Goal: Task Accomplishment & Management: Manage account settings

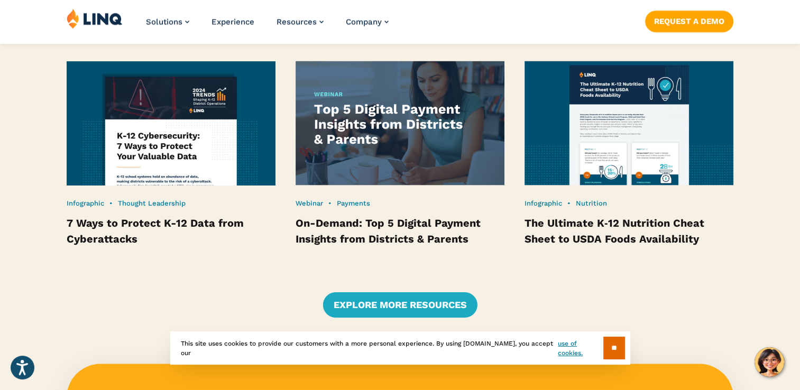
scroll to position [2106, 0]
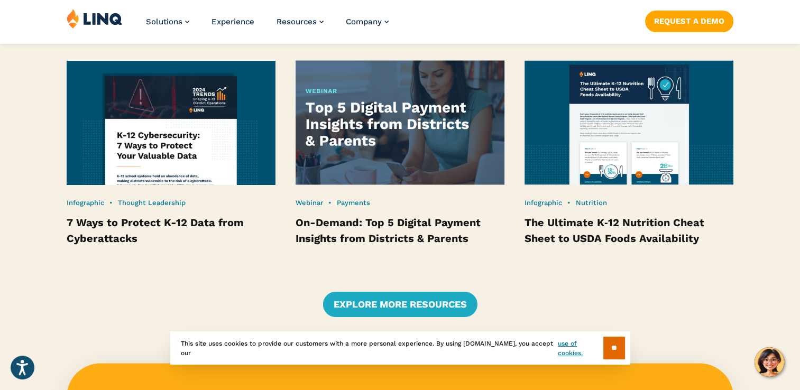
click at [394, 142] on img at bounding box center [400, 122] width 230 height 137
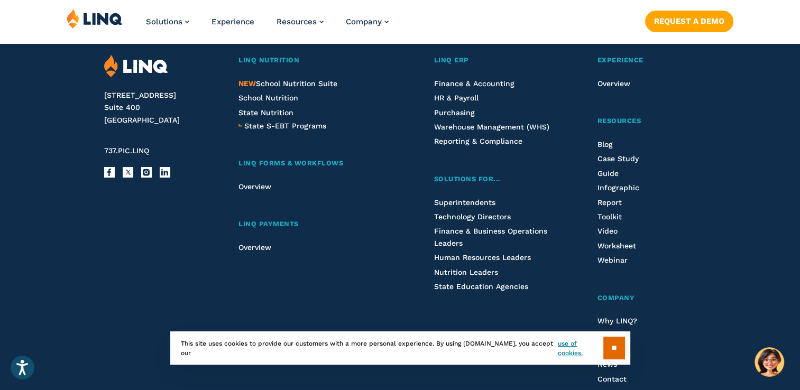
scroll to position [1083, 0]
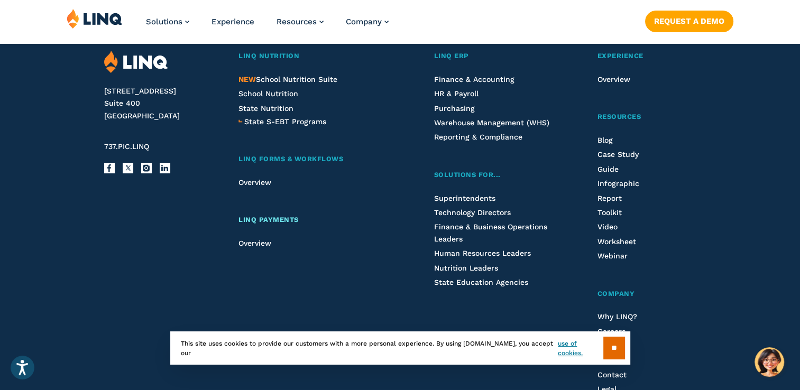
click at [269, 224] on span "LINQ Payments" at bounding box center [268, 220] width 60 height 8
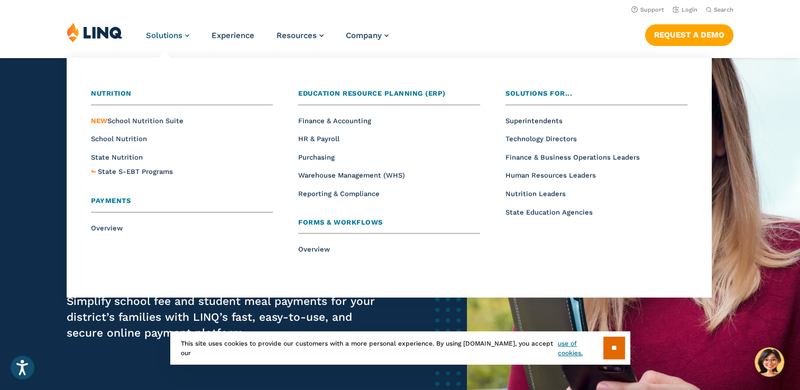
click at [162, 38] on span "Solutions" at bounding box center [164, 36] width 36 height 10
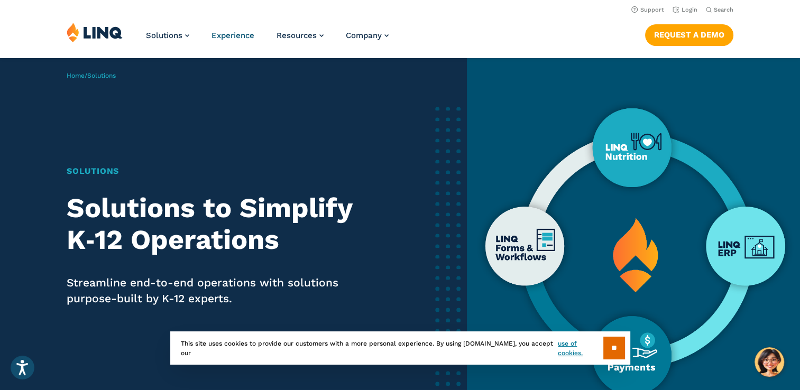
click at [223, 34] on span "Experience" at bounding box center [232, 36] width 43 height 10
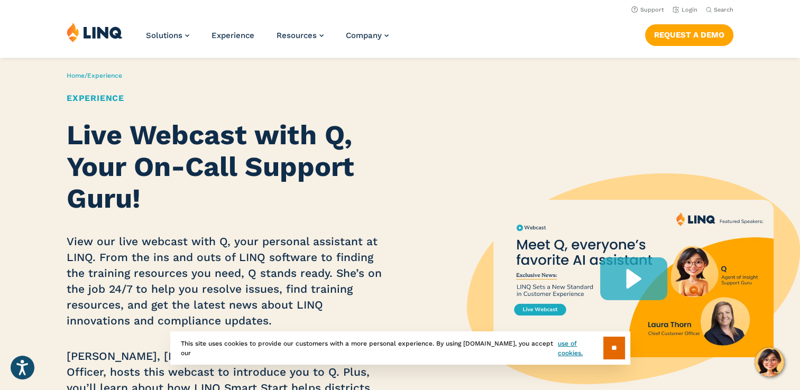
click at [95, 42] on img at bounding box center [95, 32] width 56 height 20
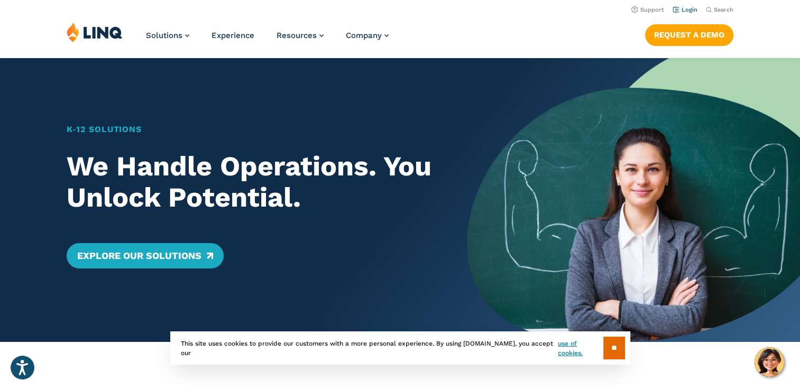
click at [686, 10] on link "Login" at bounding box center [685, 9] width 25 height 7
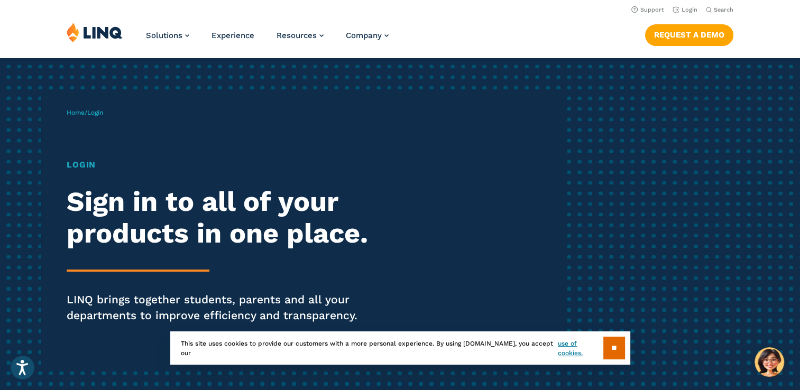
click at [227, 112] on div "Home / Login Login Sign in to all of your products in one place. LINQ brings to…" at bounding box center [317, 230] width 500 height 271
click at [84, 172] on div "Login Sign in to all of your products in one place. LINQ brings together studen…" at bounding box center [221, 256] width 308 height 195
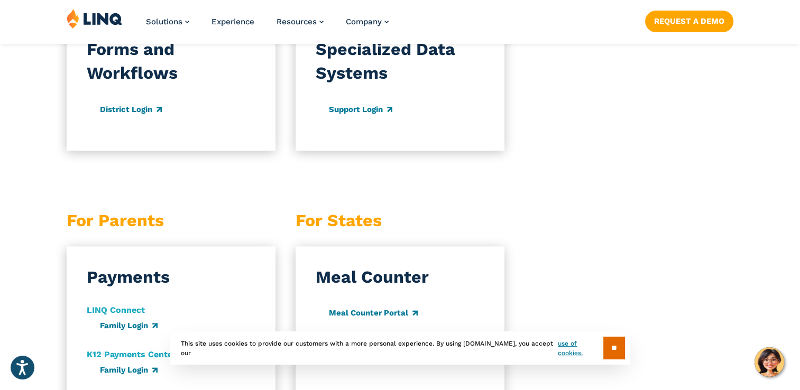
scroll to position [950, 0]
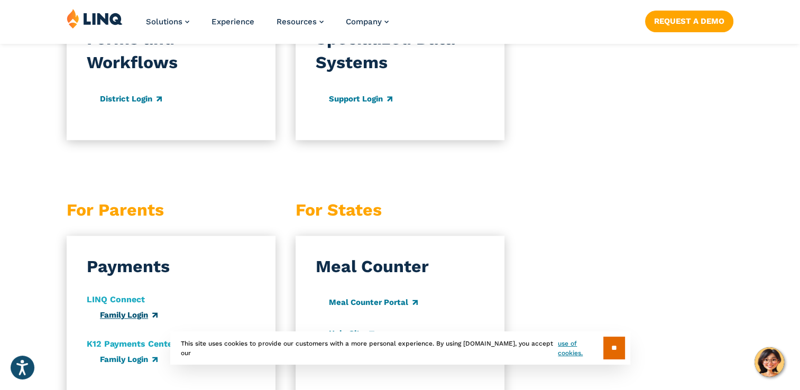
click at [154, 316] on link "Family Login" at bounding box center [129, 315] width 58 height 10
